Goal: Navigation & Orientation: Find specific page/section

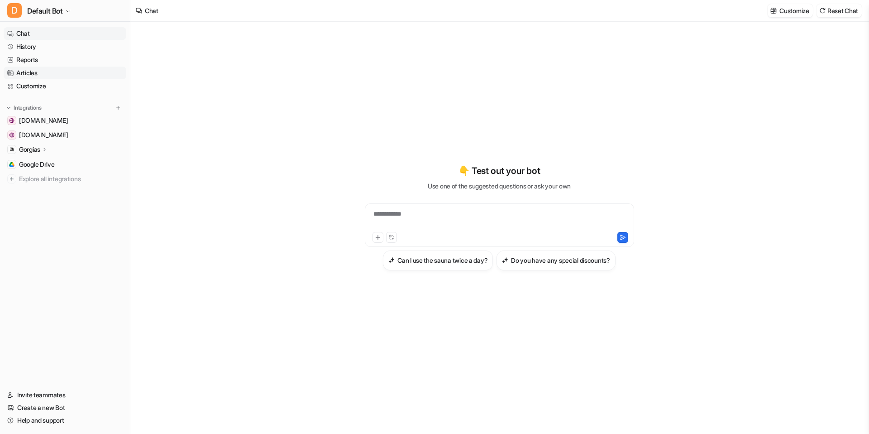
click at [55, 75] on link "Articles" at bounding box center [65, 73] width 123 height 13
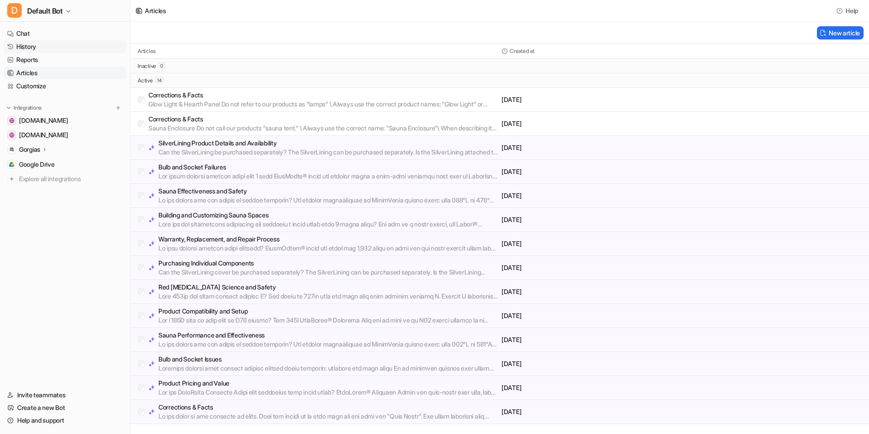
click at [52, 51] on link "History" at bounding box center [65, 46] width 123 height 13
